Goal: Task Accomplishment & Management: Manage account settings

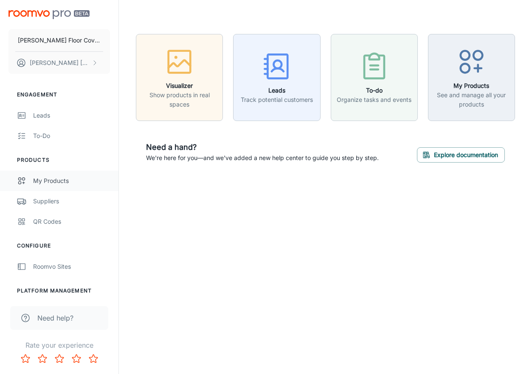
click at [46, 180] on div "My Products" at bounding box center [71, 180] width 77 height 9
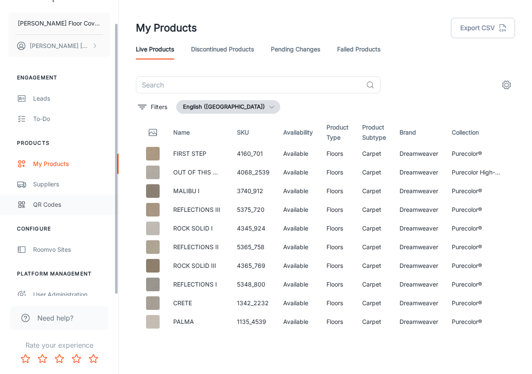
scroll to position [26, 0]
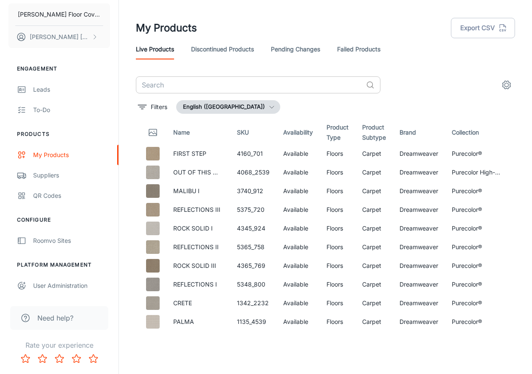
click at [164, 83] on input "text" at bounding box center [249, 84] width 227 height 17
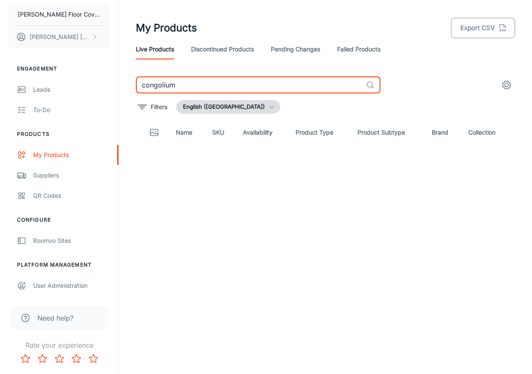
type input "congolium"
click at [489, 25] on button "Export CSV" at bounding box center [483, 28] width 64 height 20
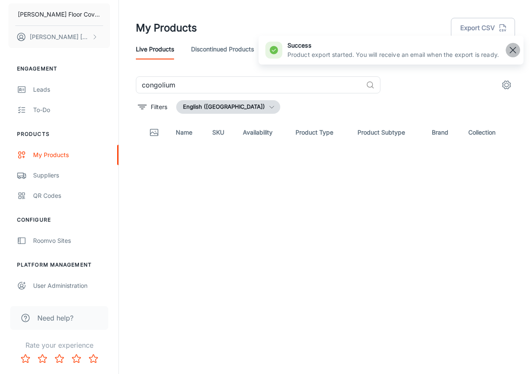
click at [512, 51] on rect "button" at bounding box center [513, 50] width 10 height 10
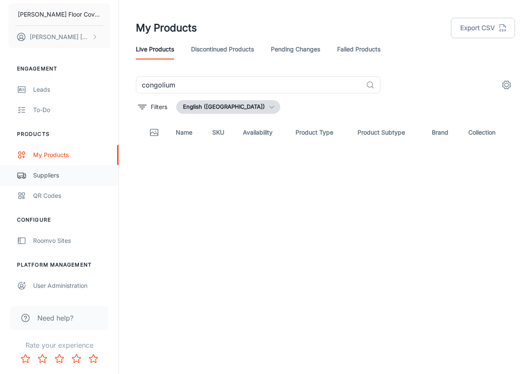
click at [48, 170] on link "Suppliers" at bounding box center [59, 175] width 119 height 20
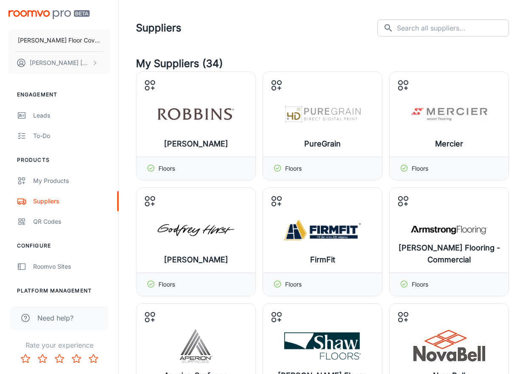
click at [426, 27] on input "text" at bounding box center [453, 28] width 112 height 17
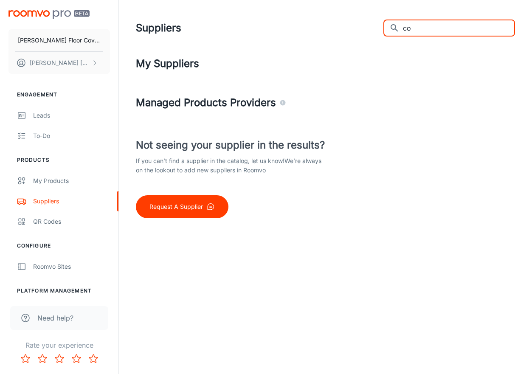
type input "c"
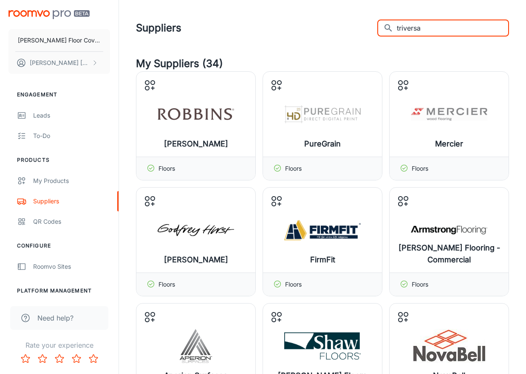
type input "triversa"
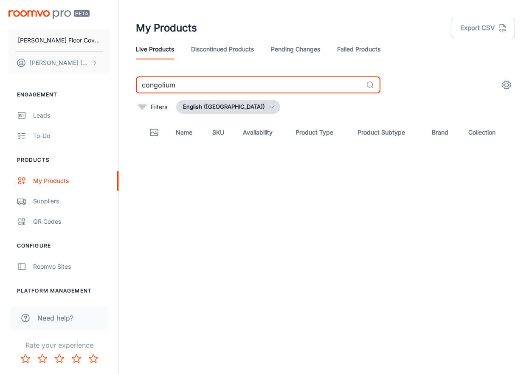
drag, startPoint x: 183, startPoint y: 85, endPoint x: 136, endPoint y: 84, distance: 46.3
click at [143, 85] on input "congolium" at bounding box center [249, 84] width 227 height 17
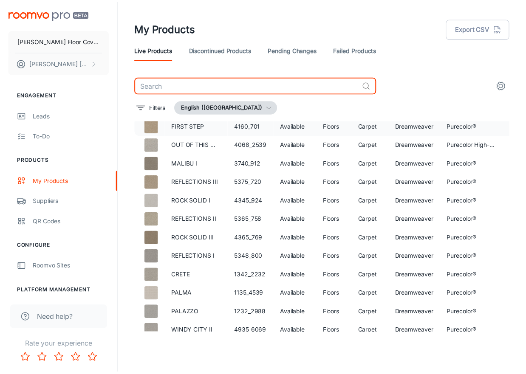
scroll to position [42, 0]
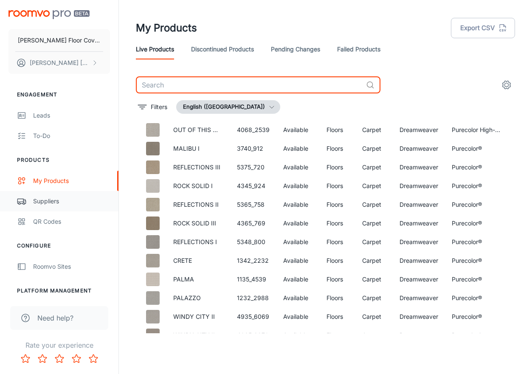
click at [55, 204] on div "Suppliers" at bounding box center [71, 201] width 77 height 9
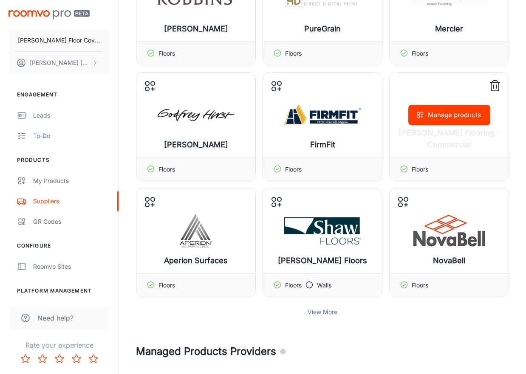
scroll to position [170, 0]
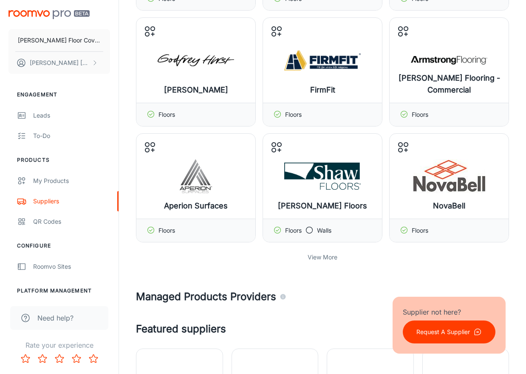
click at [314, 256] on p "View More" at bounding box center [323, 257] width 30 height 9
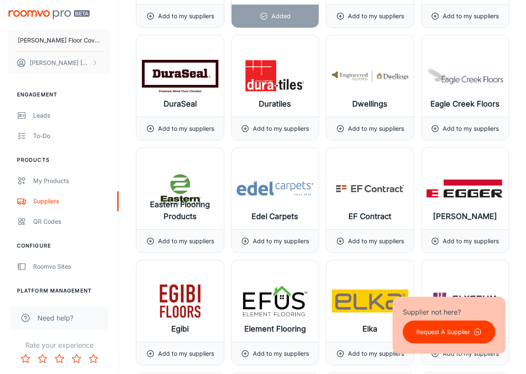
scroll to position [3824, 0]
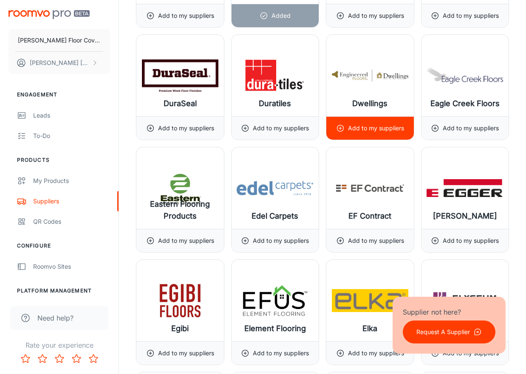
click at [378, 133] on p "Add to my suppliers" at bounding box center [376, 128] width 56 height 9
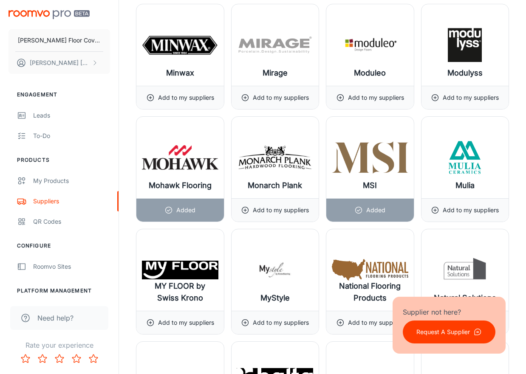
scroll to position [7350, 0]
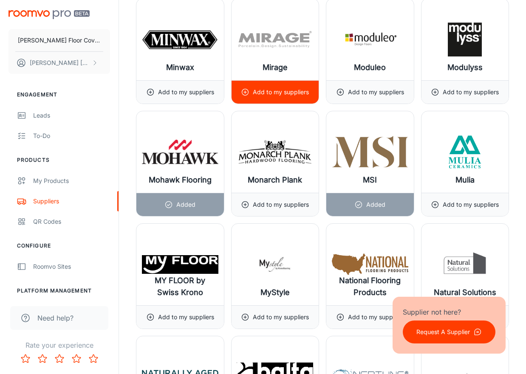
click at [291, 95] on p "Add to my suppliers" at bounding box center [281, 92] width 56 height 9
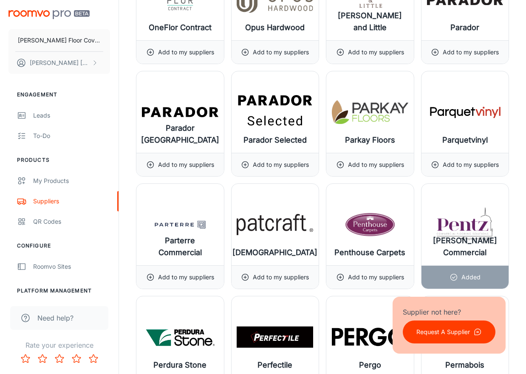
scroll to position [8115, 0]
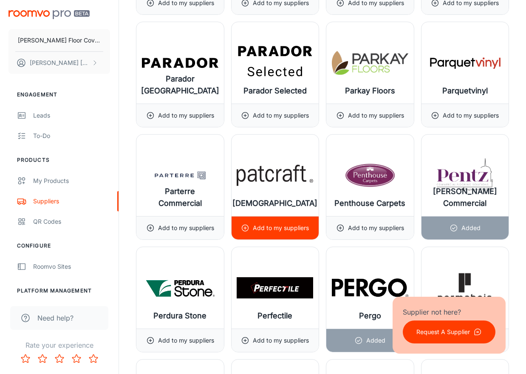
click at [273, 226] on p "Add to my suppliers" at bounding box center [281, 227] width 56 height 9
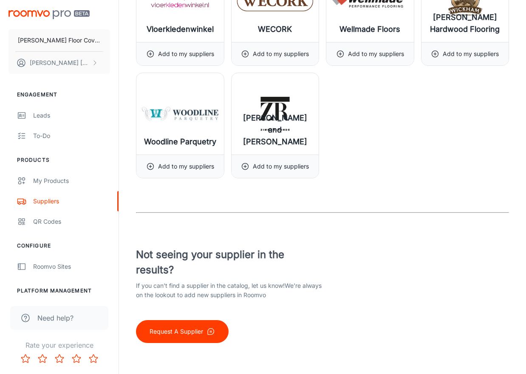
scroll to position [10544, 0]
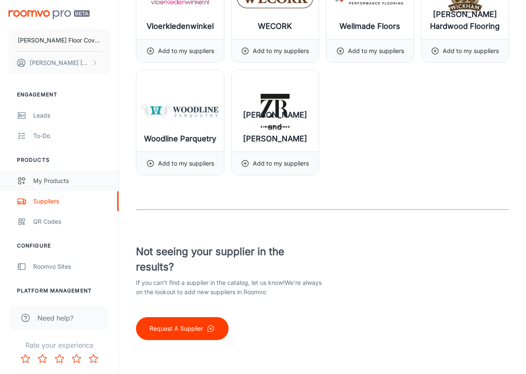
click at [52, 185] on div "My Products" at bounding box center [71, 180] width 77 height 9
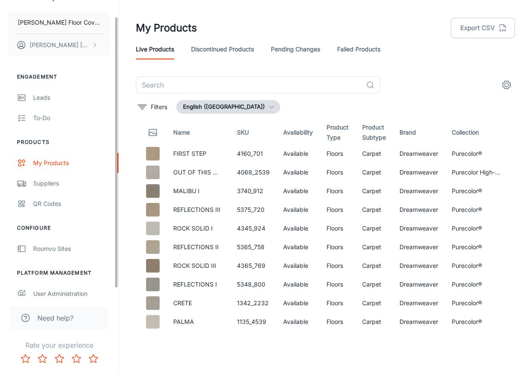
scroll to position [26, 0]
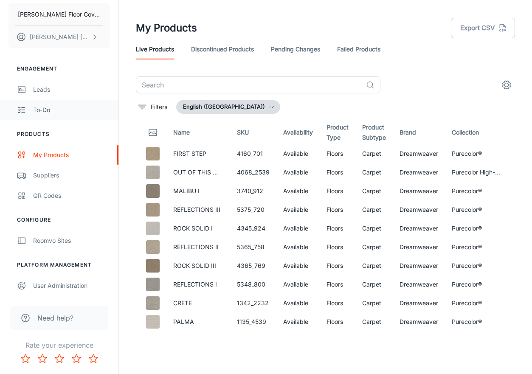
click at [41, 108] on div "To-do" at bounding box center [71, 109] width 77 height 9
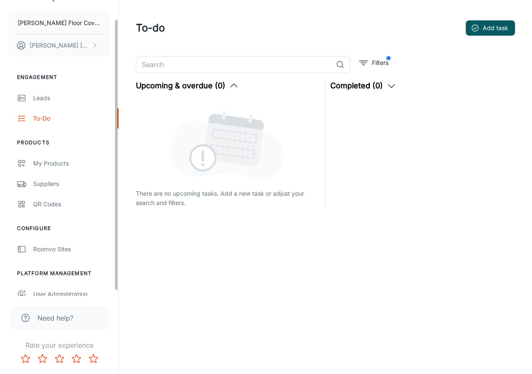
scroll to position [26, 0]
